Goal: Ask a question

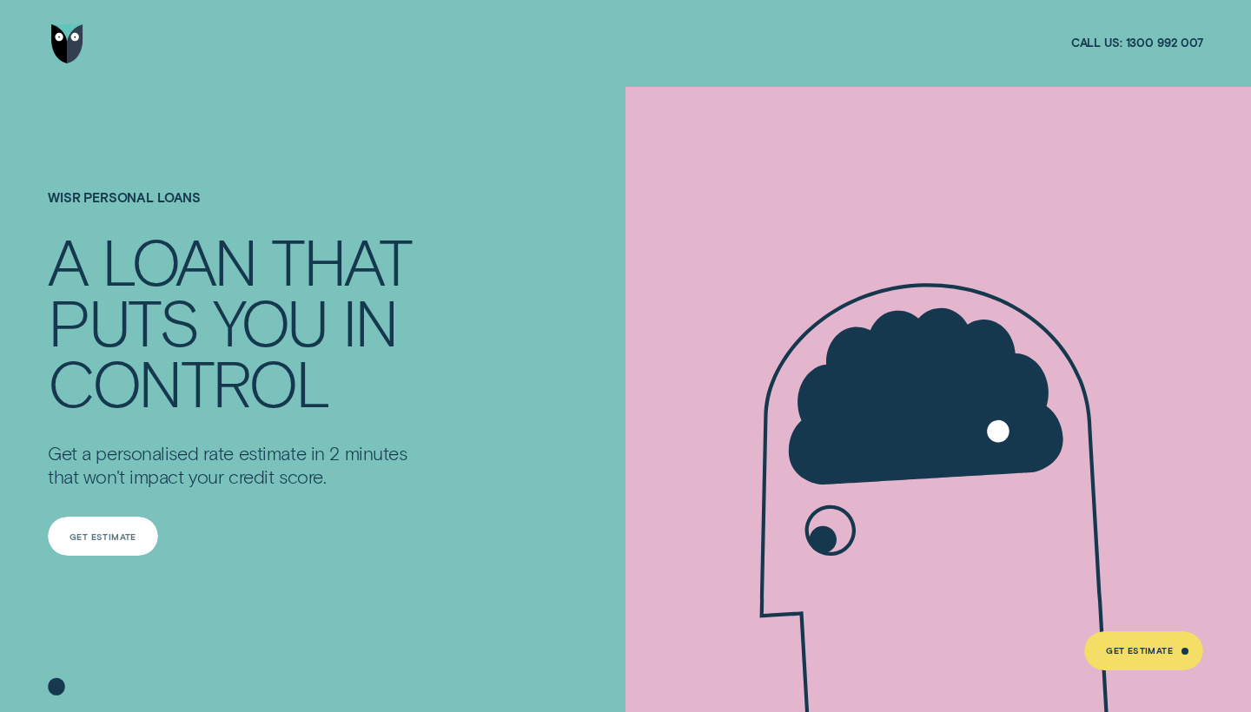
click at [141, 540] on div "Get Estimate" at bounding box center [103, 536] width 110 height 39
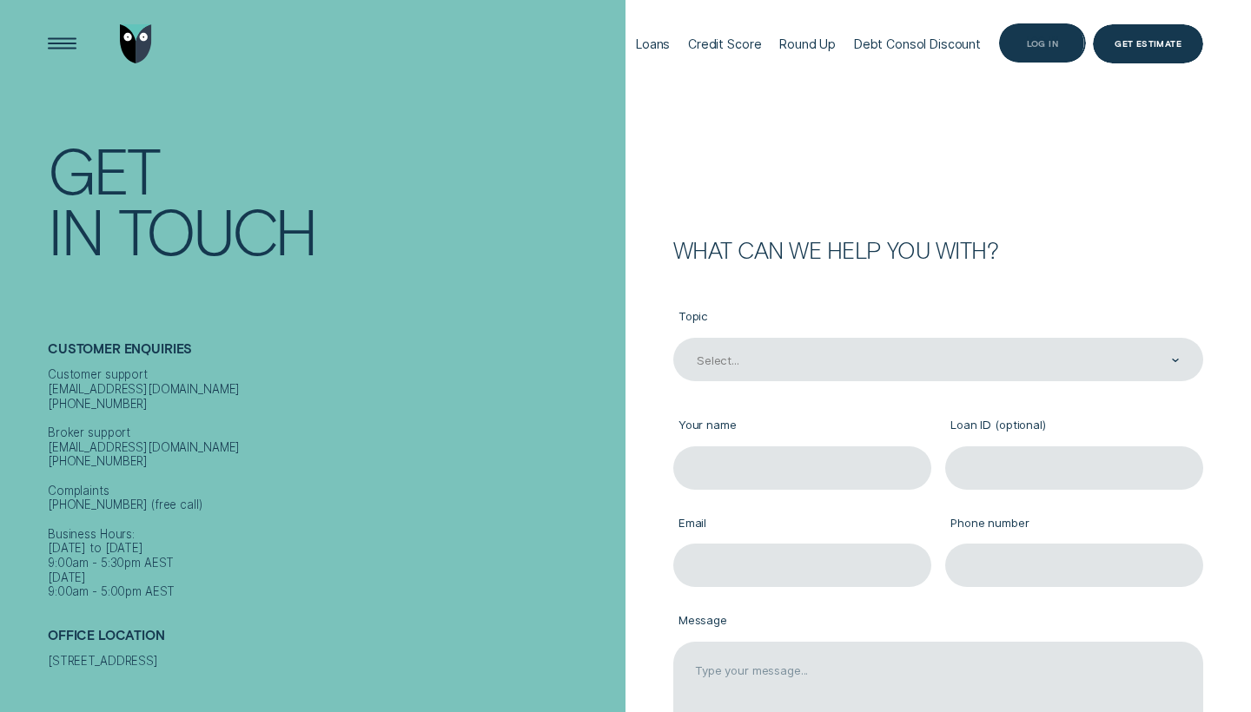
click at [1040, 27] on div "Log in" at bounding box center [1042, 42] width 87 height 39
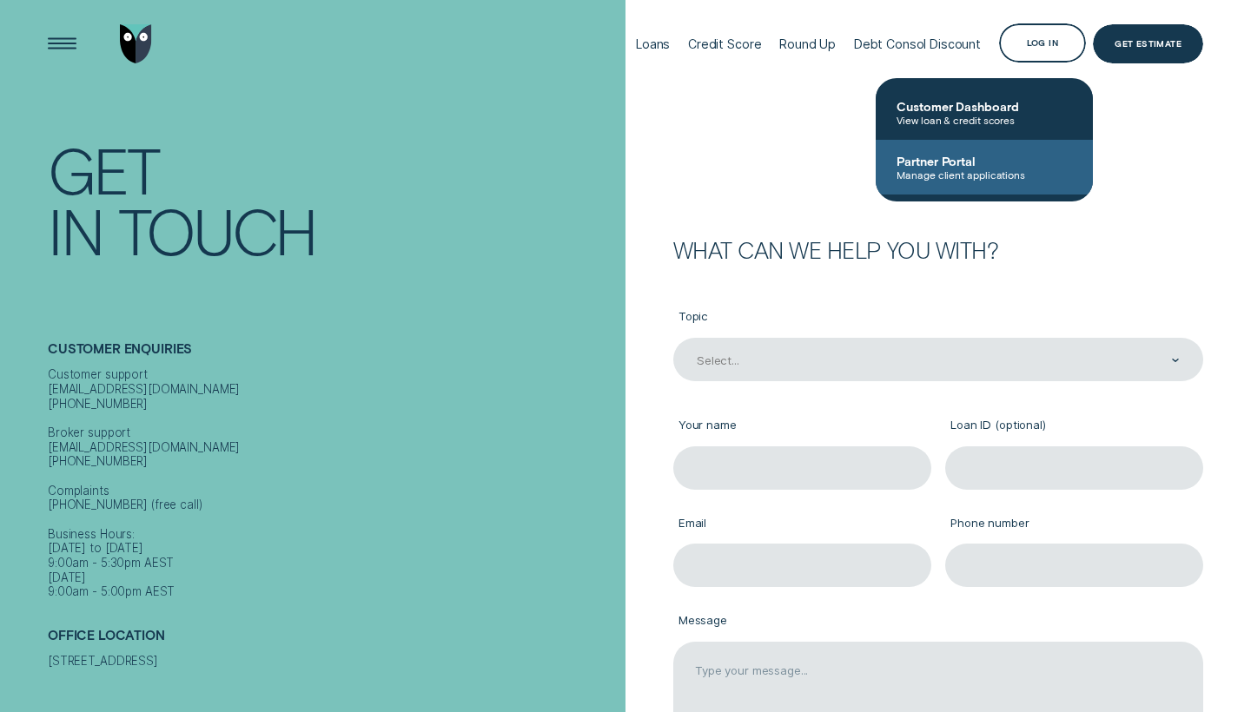
click at [1002, 166] on span "Partner Portal" at bounding box center [985, 161] width 176 height 15
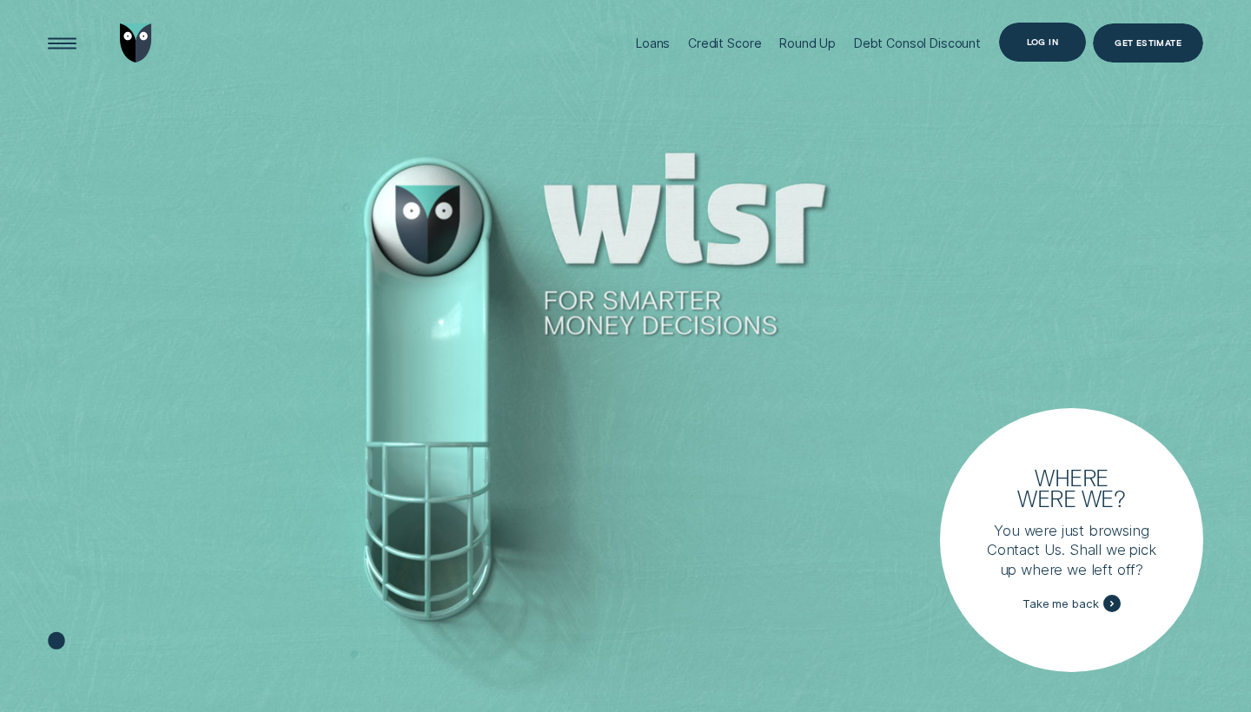
click at [1065, 48] on div "Log in" at bounding box center [1042, 42] width 87 height 39
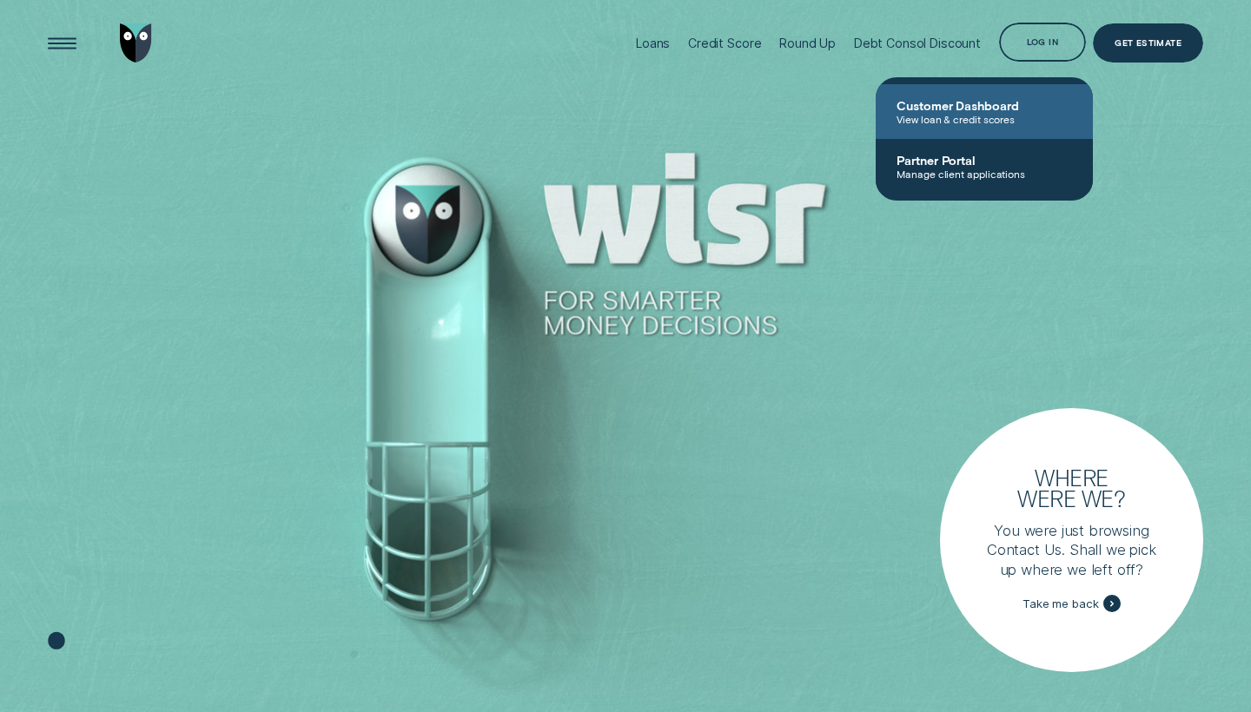
click at [960, 115] on span "View loan & credit scores" at bounding box center [985, 119] width 176 height 12
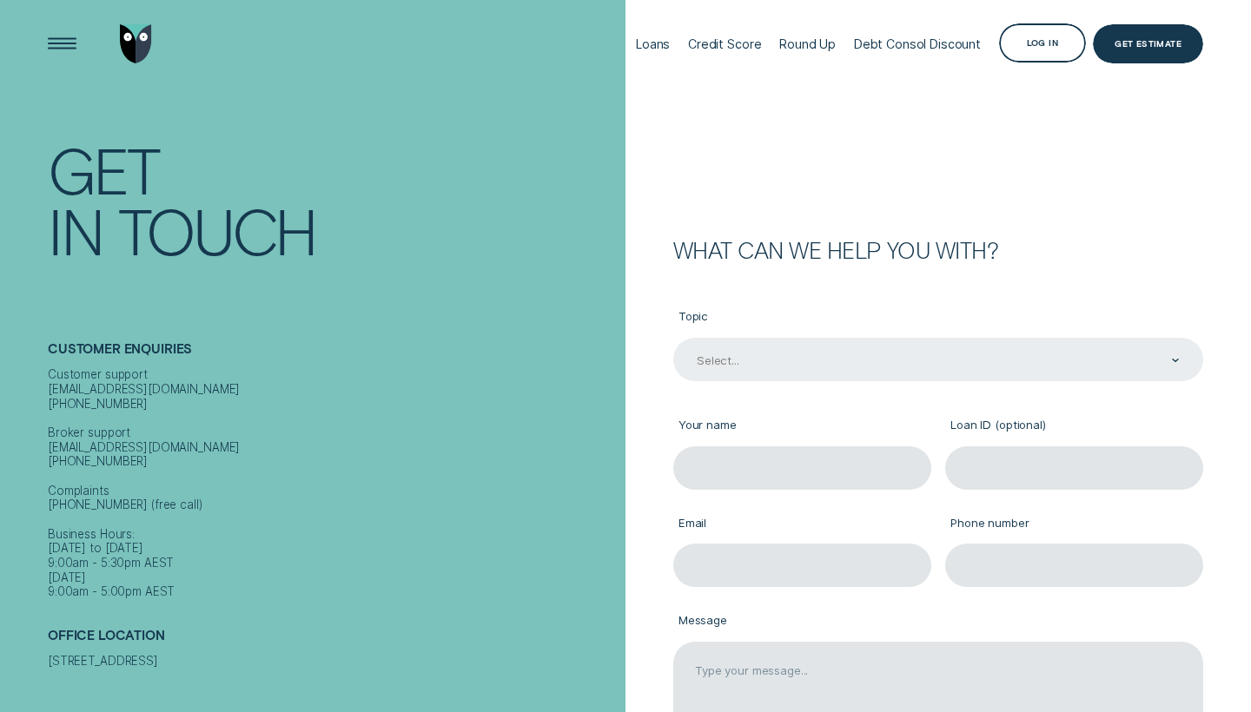
click at [853, 348] on div "Select..." at bounding box center [938, 359] width 530 height 43
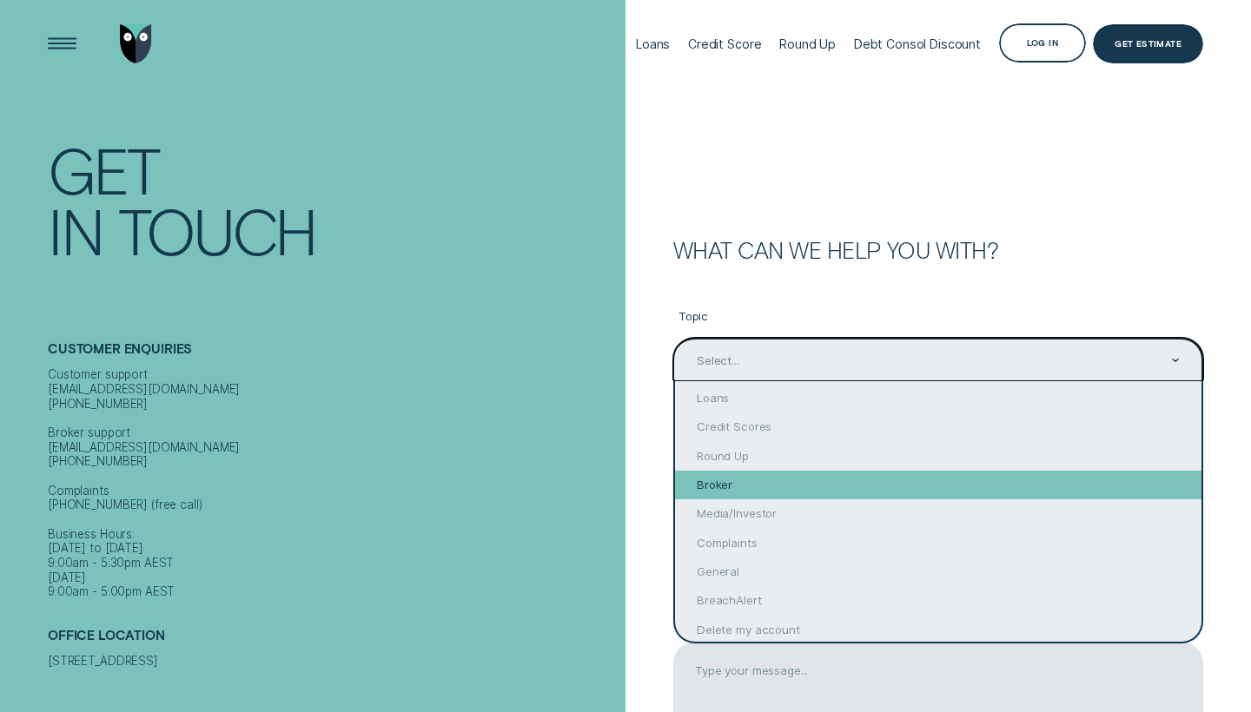
scroll to position [14, 0]
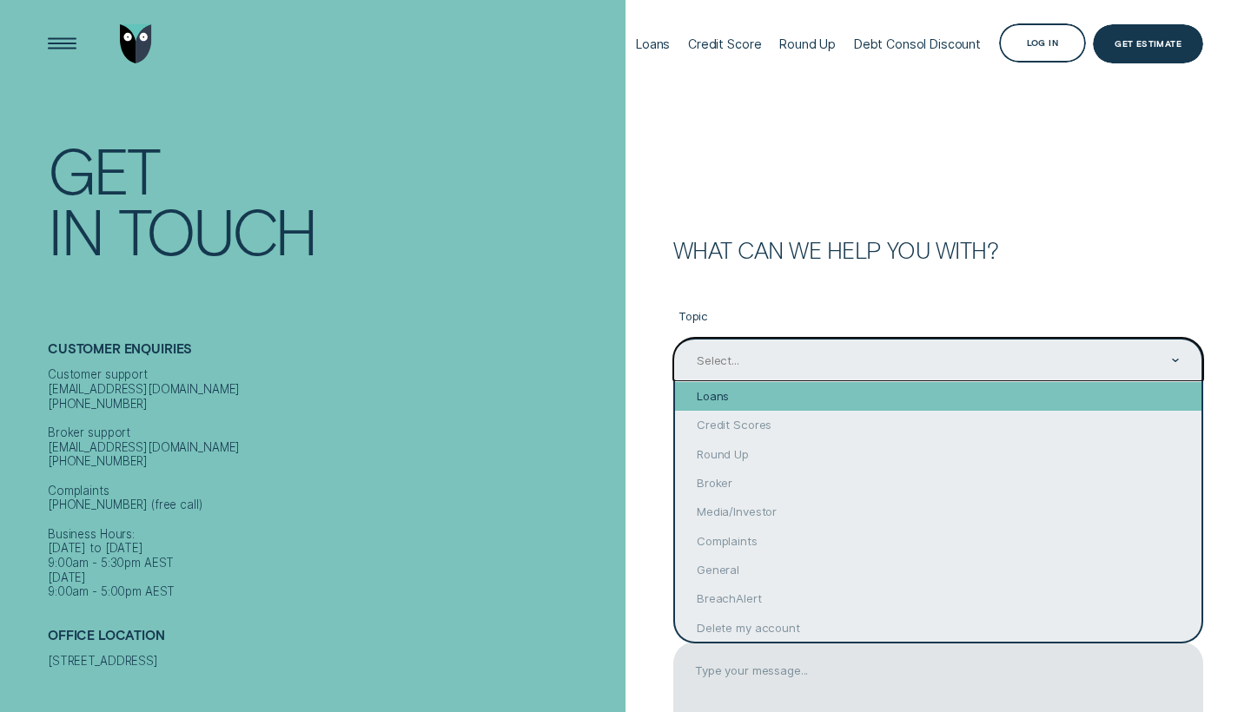
click at [856, 401] on div "Loans" at bounding box center [938, 396] width 527 height 29
type input "Loans"
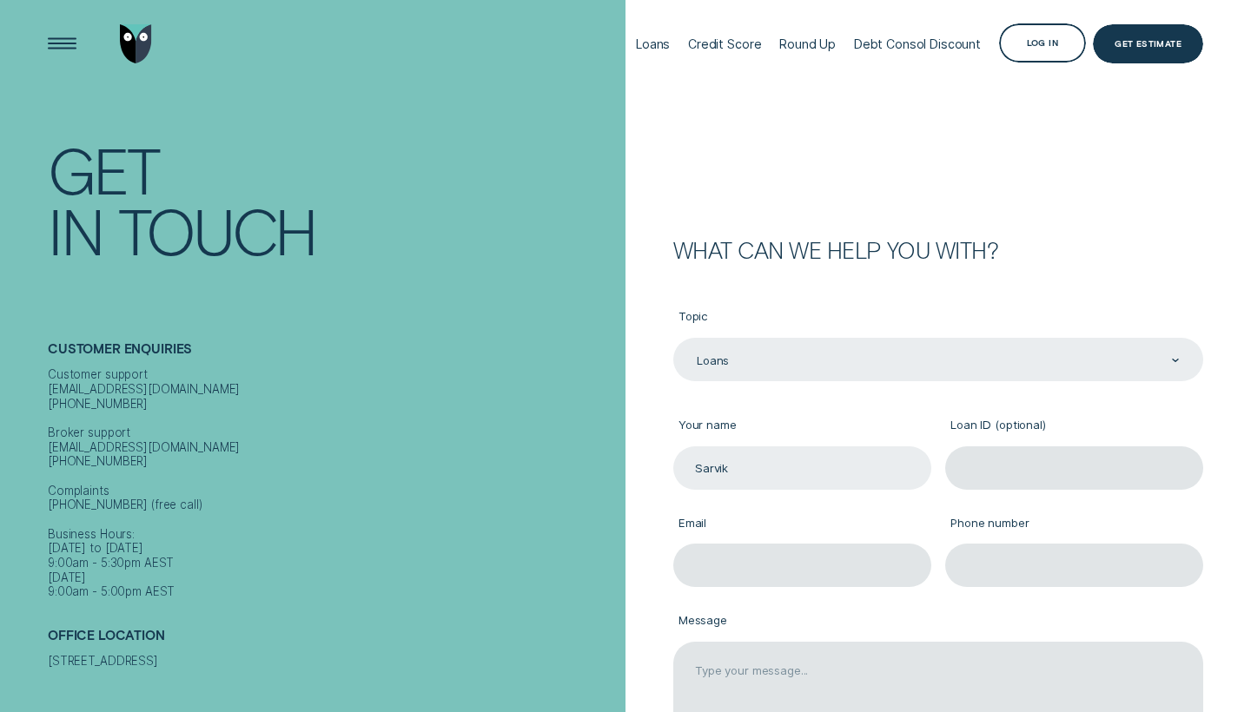
type input "Sarvik"
type input "sarvikverma@gmail.com"
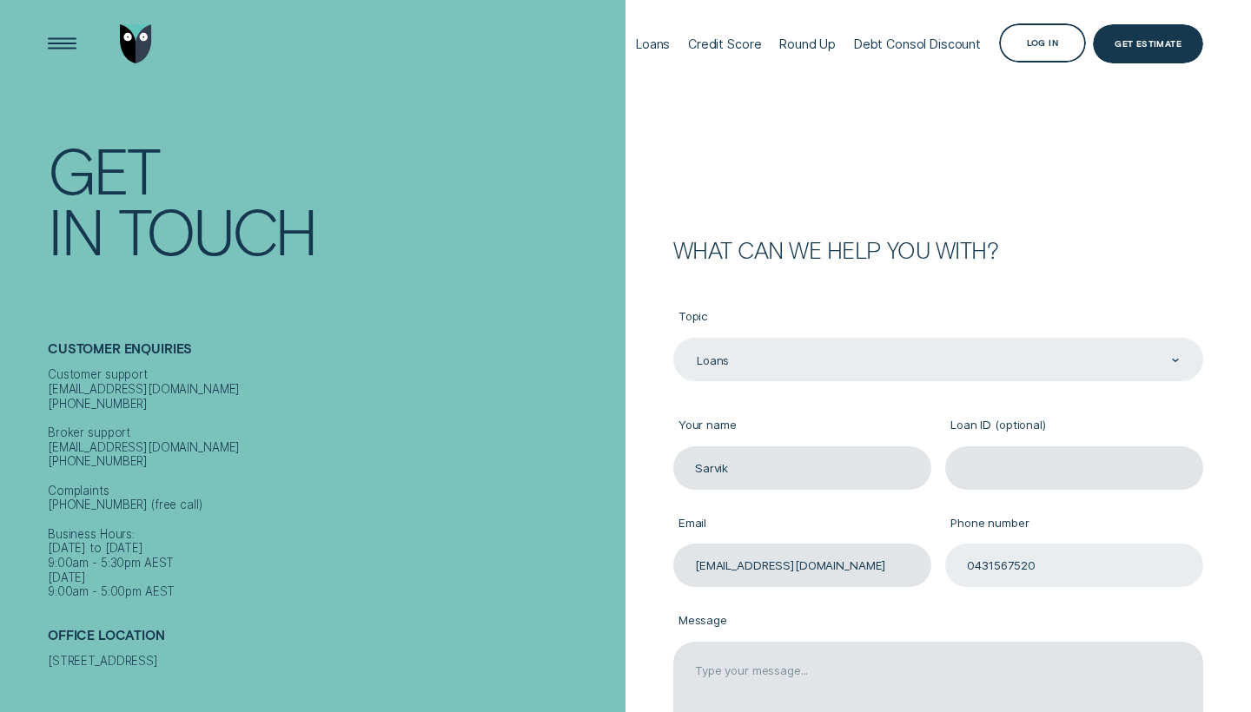
type input "0431567520"
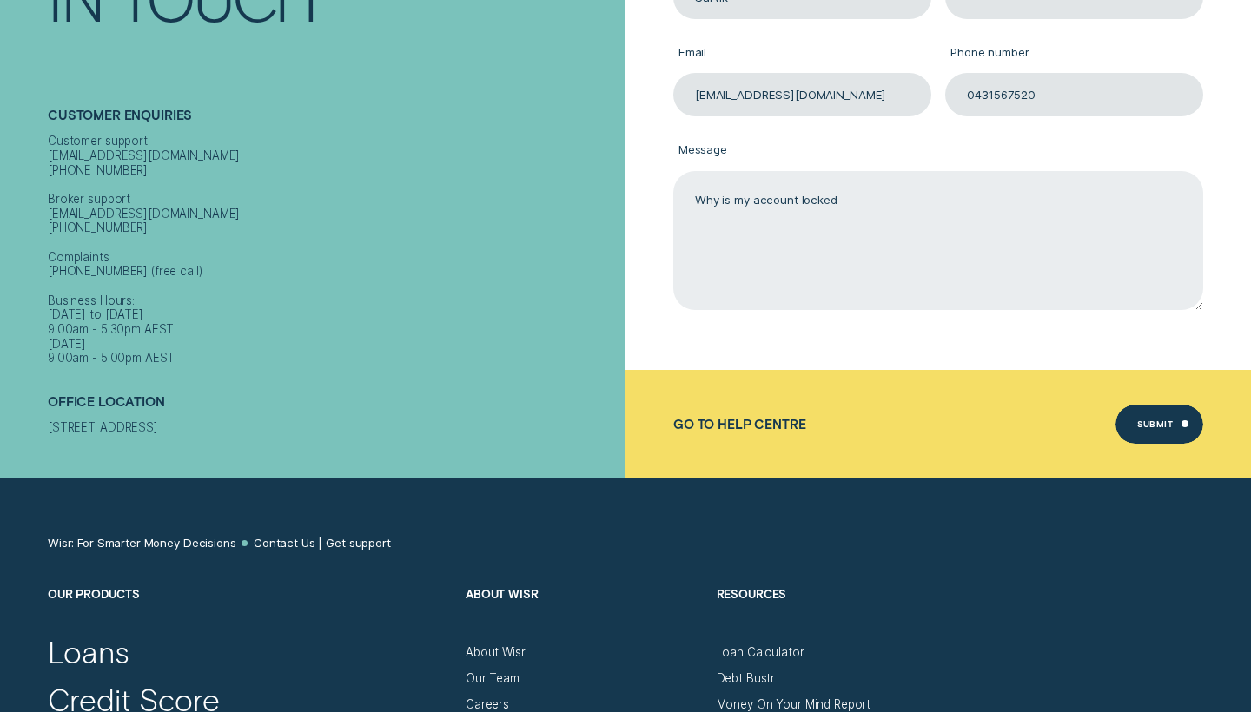
scroll to position [505, 0]
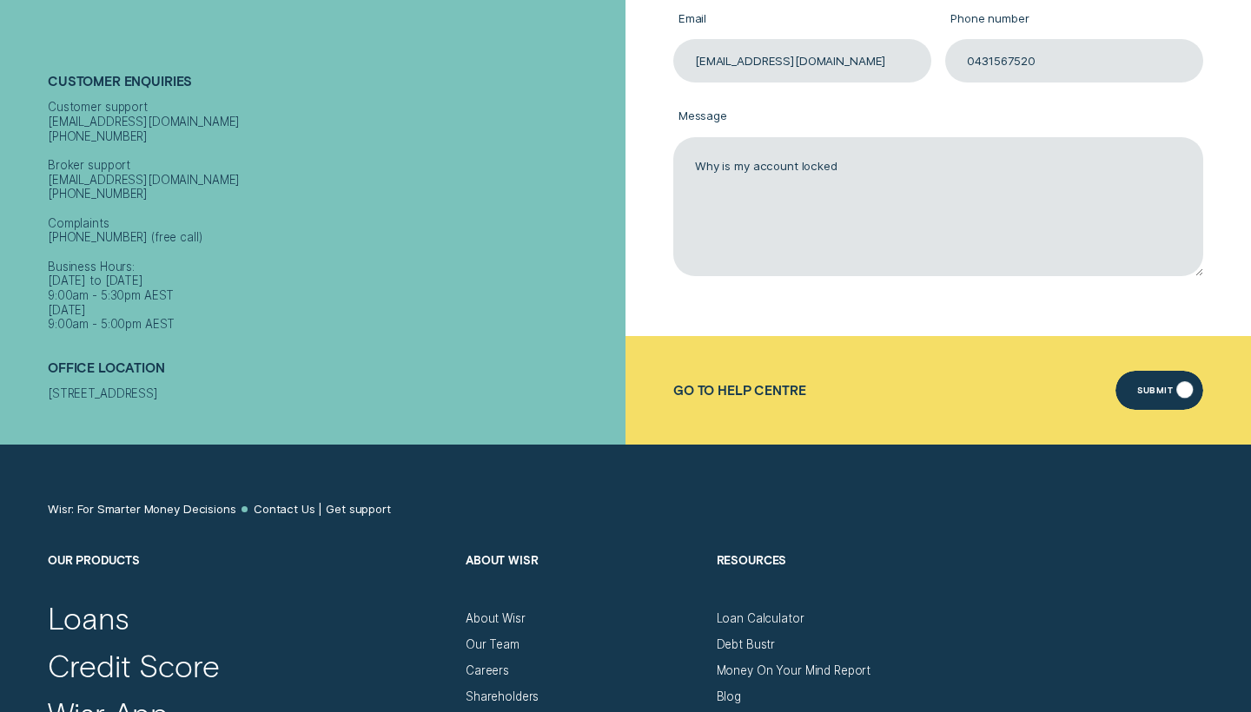
type textarea "Why is my account locked"
click at [1183, 394] on div "Submit" at bounding box center [1160, 390] width 88 height 39
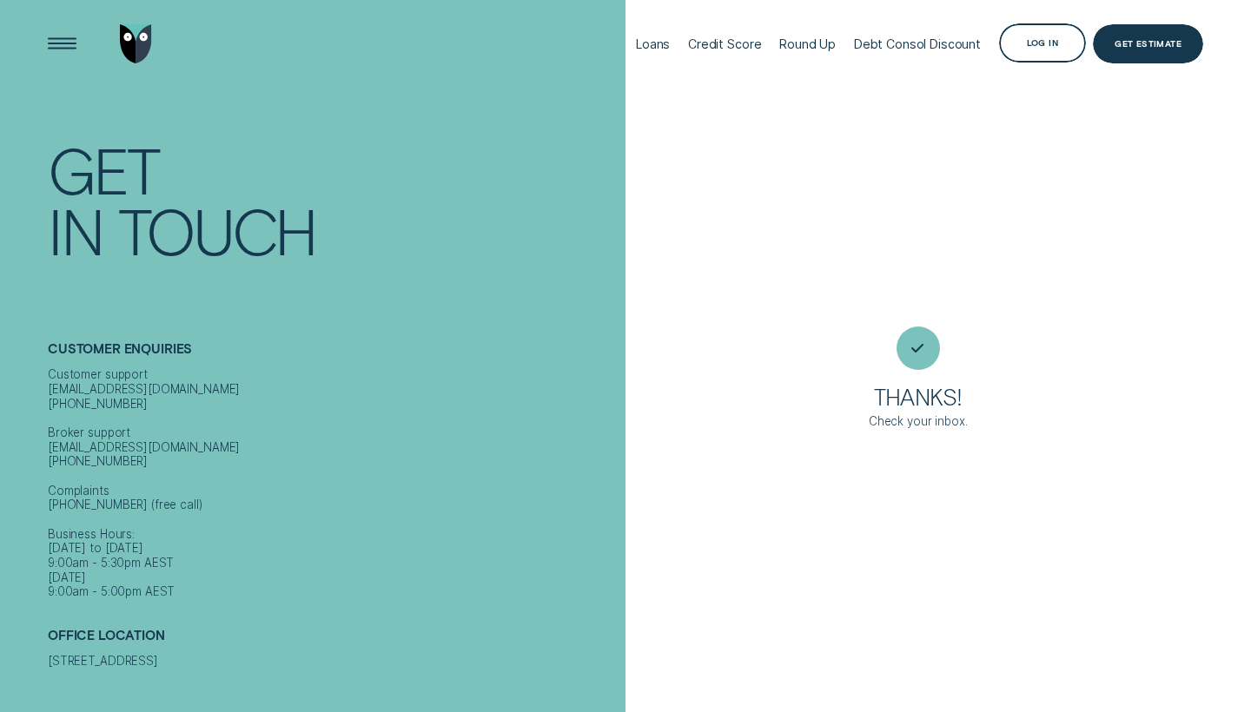
scroll to position [0, 0]
